Goal: Information Seeking & Learning: Learn about a topic

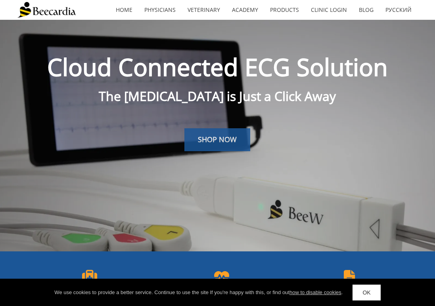
click at [229, 147] on link "SHOP NOW" at bounding box center [217, 139] width 66 height 23
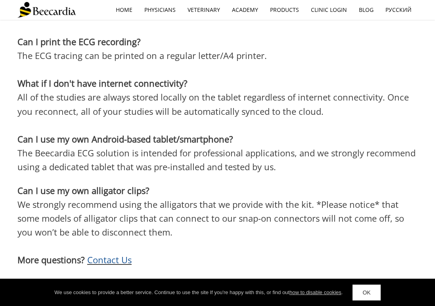
scroll to position [2232, 0]
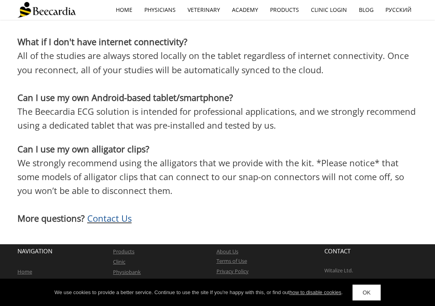
click at [129, 248] on span "roducts" at bounding box center [125, 251] width 18 height 7
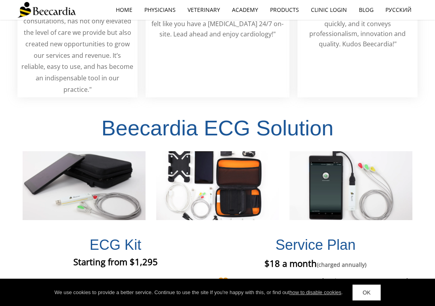
scroll to position [1519, 0]
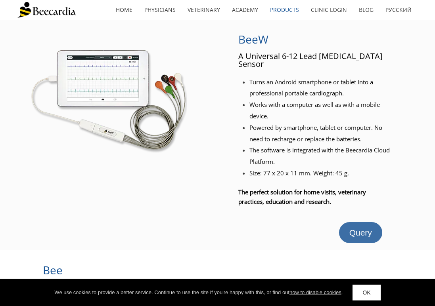
click at [365, 228] on span "Query" at bounding box center [360, 232] width 23 height 9
